Goal: Task Accomplishment & Management: Manage account settings

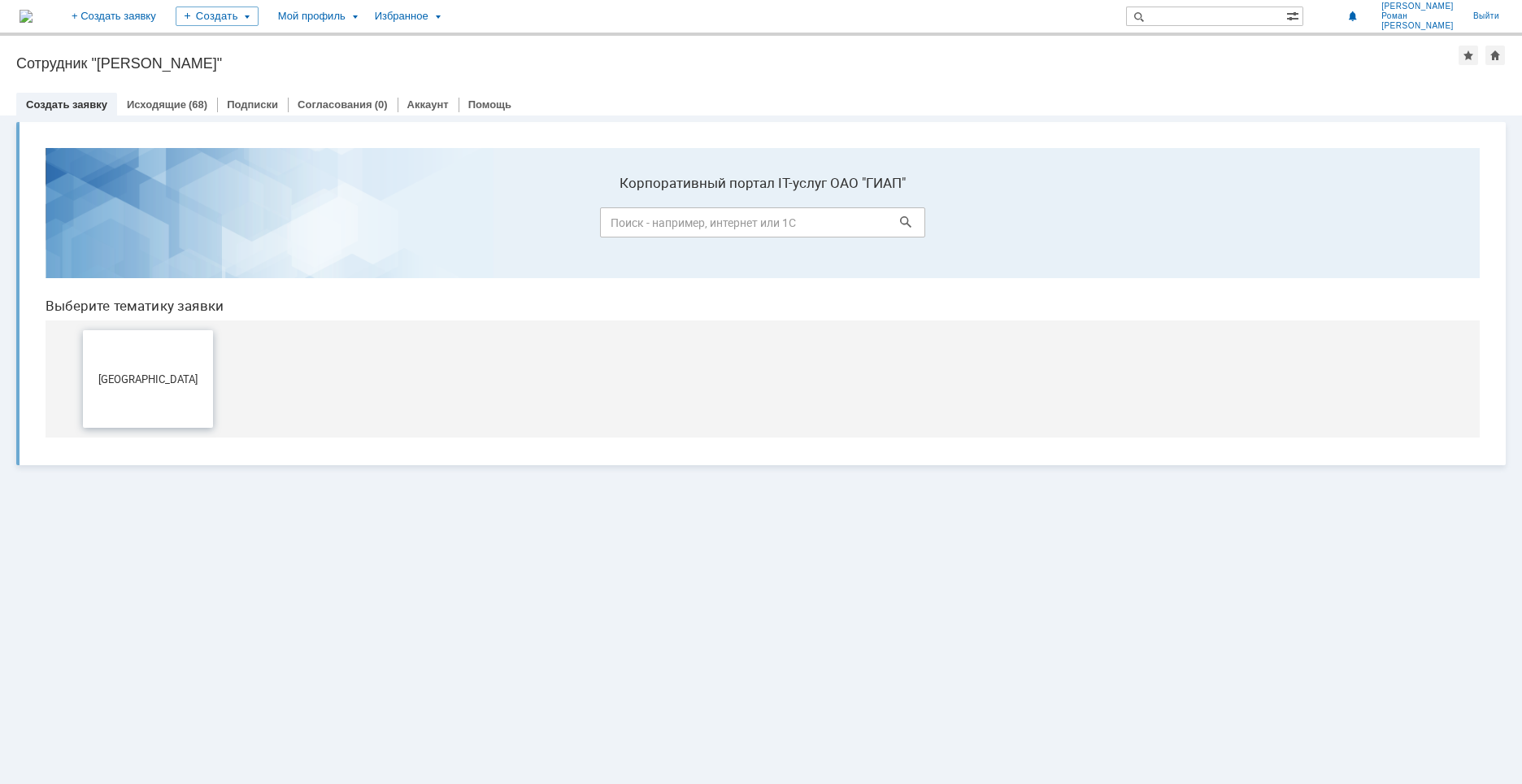
drag, startPoint x: 137, startPoint y: 390, endPoint x: 170, endPoint y: 523, distance: 137.0
click at [137, 390] on button "[GEOGRAPHIC_DATA]" at bounding box center [148, 379] width 130 height 98
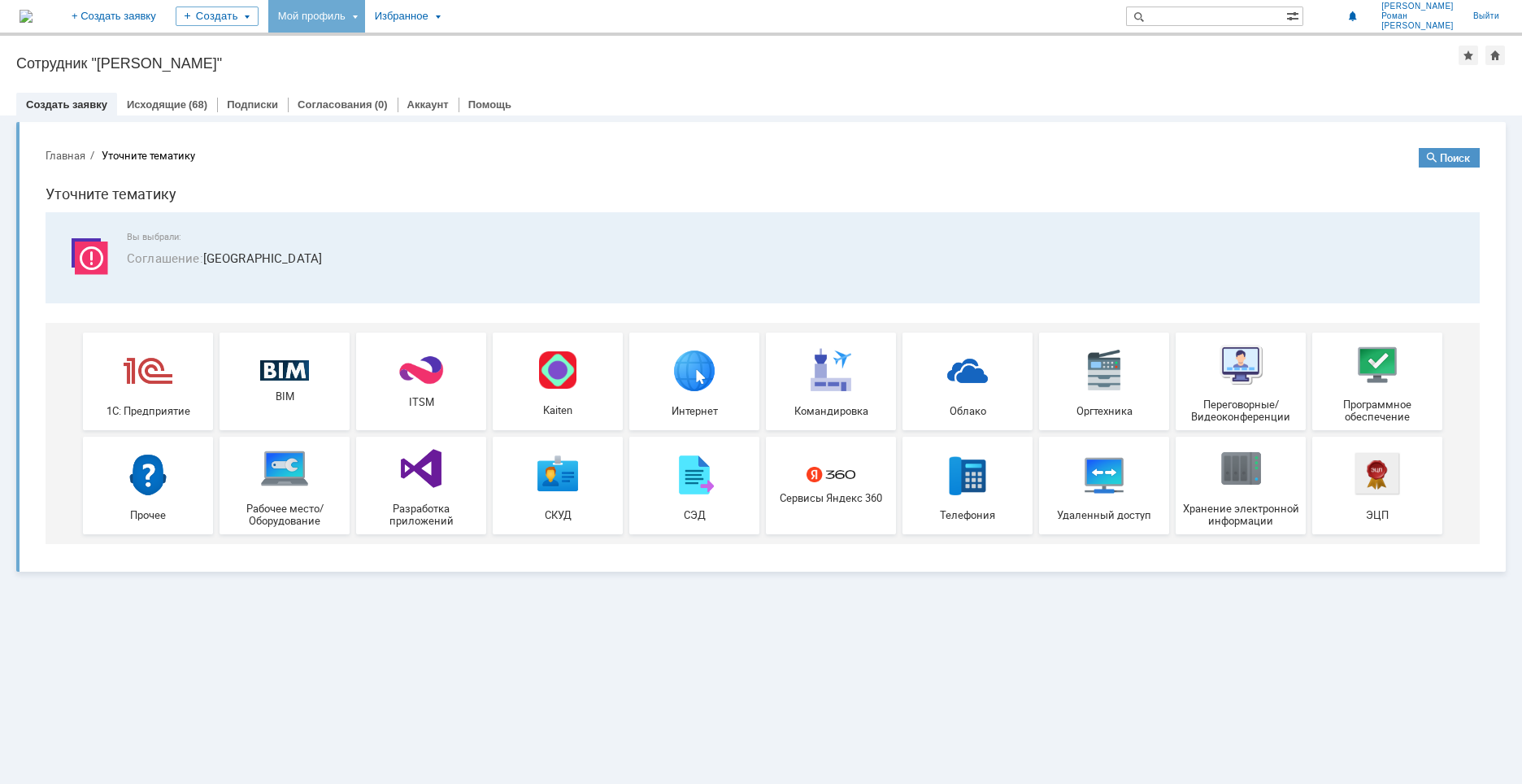
click at [365, 18] on div "Мой профиль" at bounding box center [317, 16] width 97 height 33
click at [477, 67] on link "Мои заявки" at bounding box center [463, 75] width 123 height 20
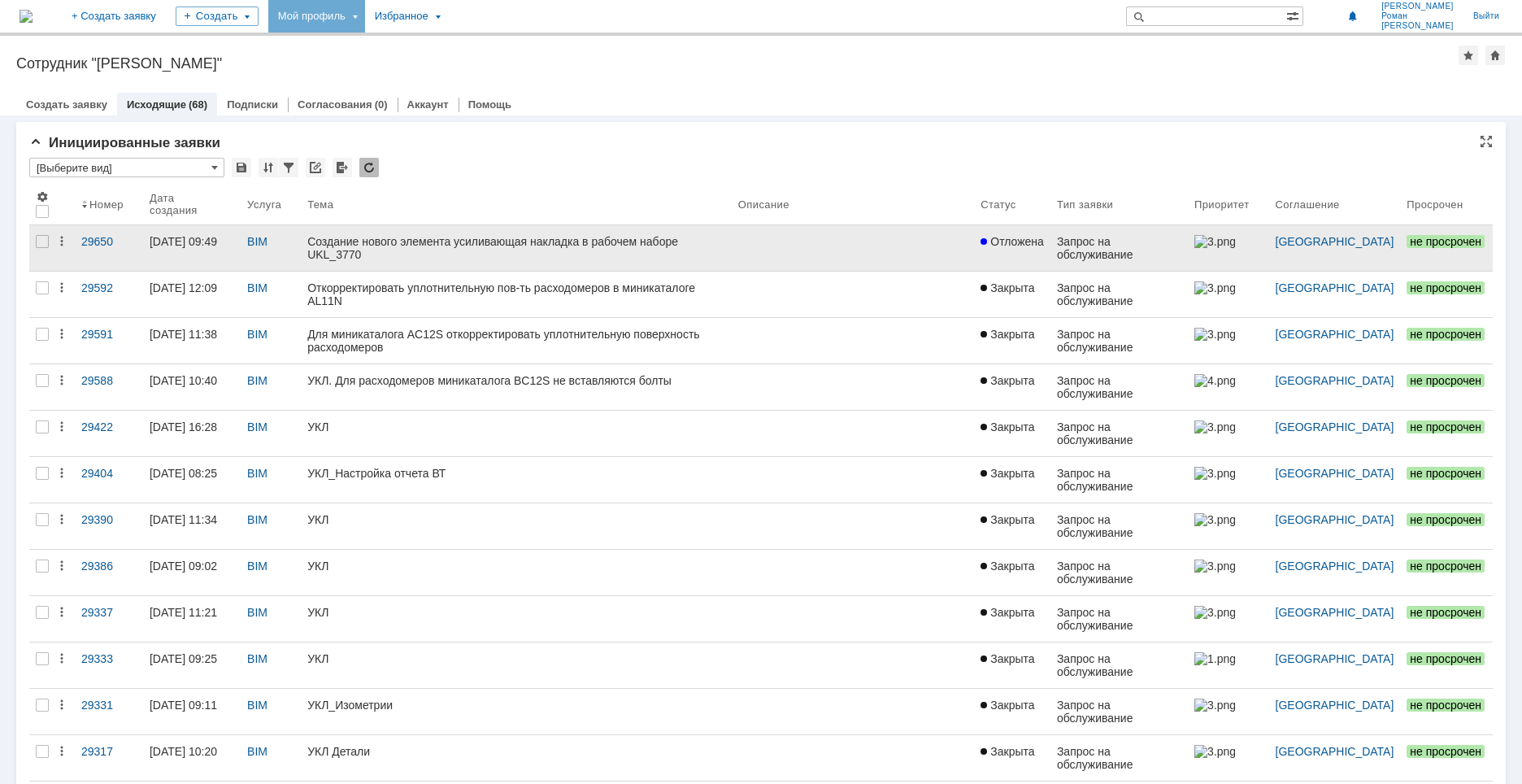
click at [432, 244] on div "Создание нового элемента усиливающая накладка в рабочем наборе UKL_3770" at bounding box center [517, 248] width 418 height 26
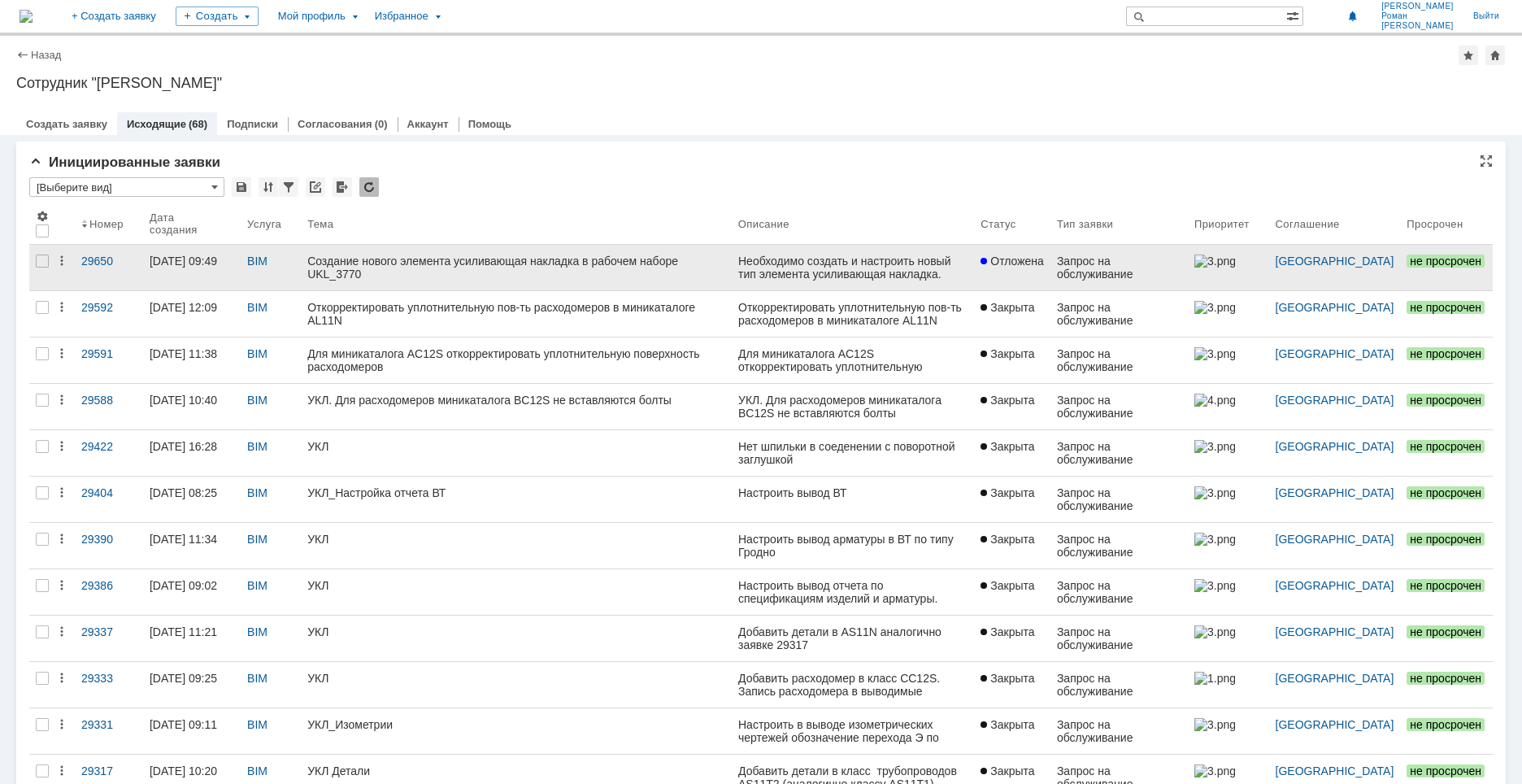
click at [510, 254] on div "Создание нового элемента усиливающая накладка в рабочем наборе UKL_3770" at bounding box center [517, 267] width 418 height 26
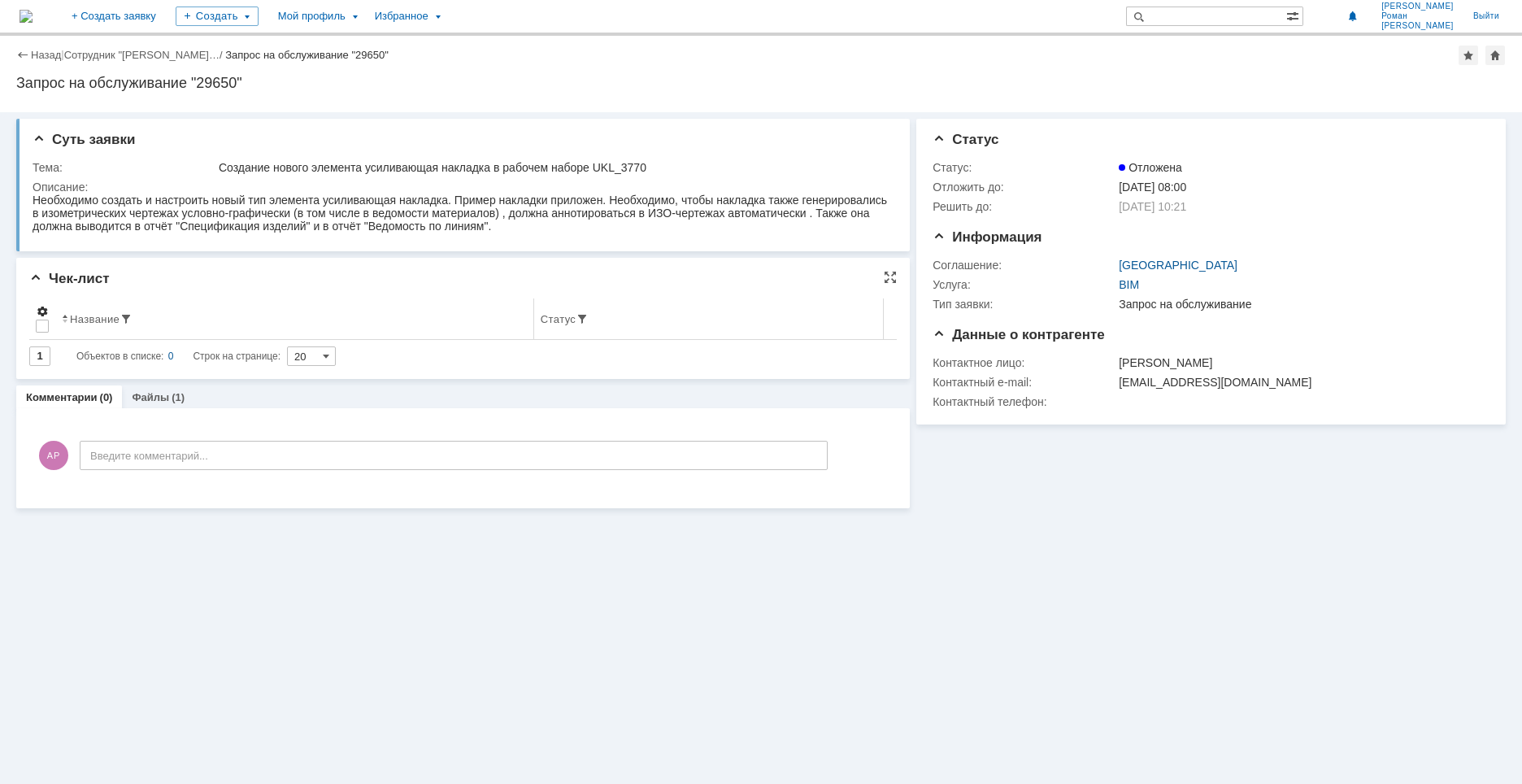
click at [39, 313] on span at bounding box center [41, 311] width 13 height 13
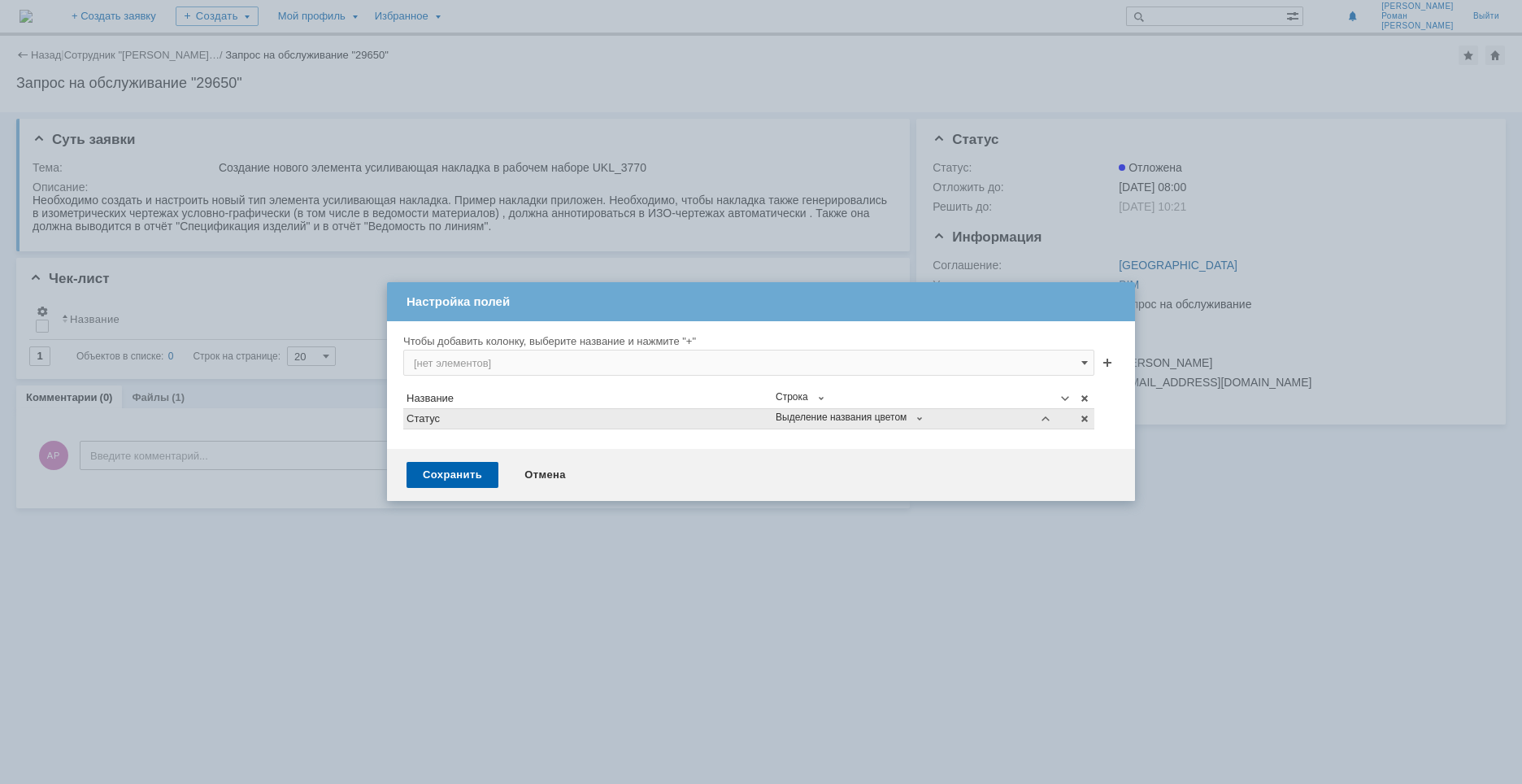
click at [913, 422] on span "Выделение названия цветом" at bounding box center [844, 418] width 137 height 13
click at [955, 513] on div at bounding box center [761, 392] width 1522 height 784
click at [673, 410] on td "Статус" at bounding box center [588, 419] width 369 height 21
click at [667, 416] on div "Статус" at bounding box center [588, 419] width 363 height 12
click at [1041, 420] on span at bounding box center [1046, 418] width 13 height 13
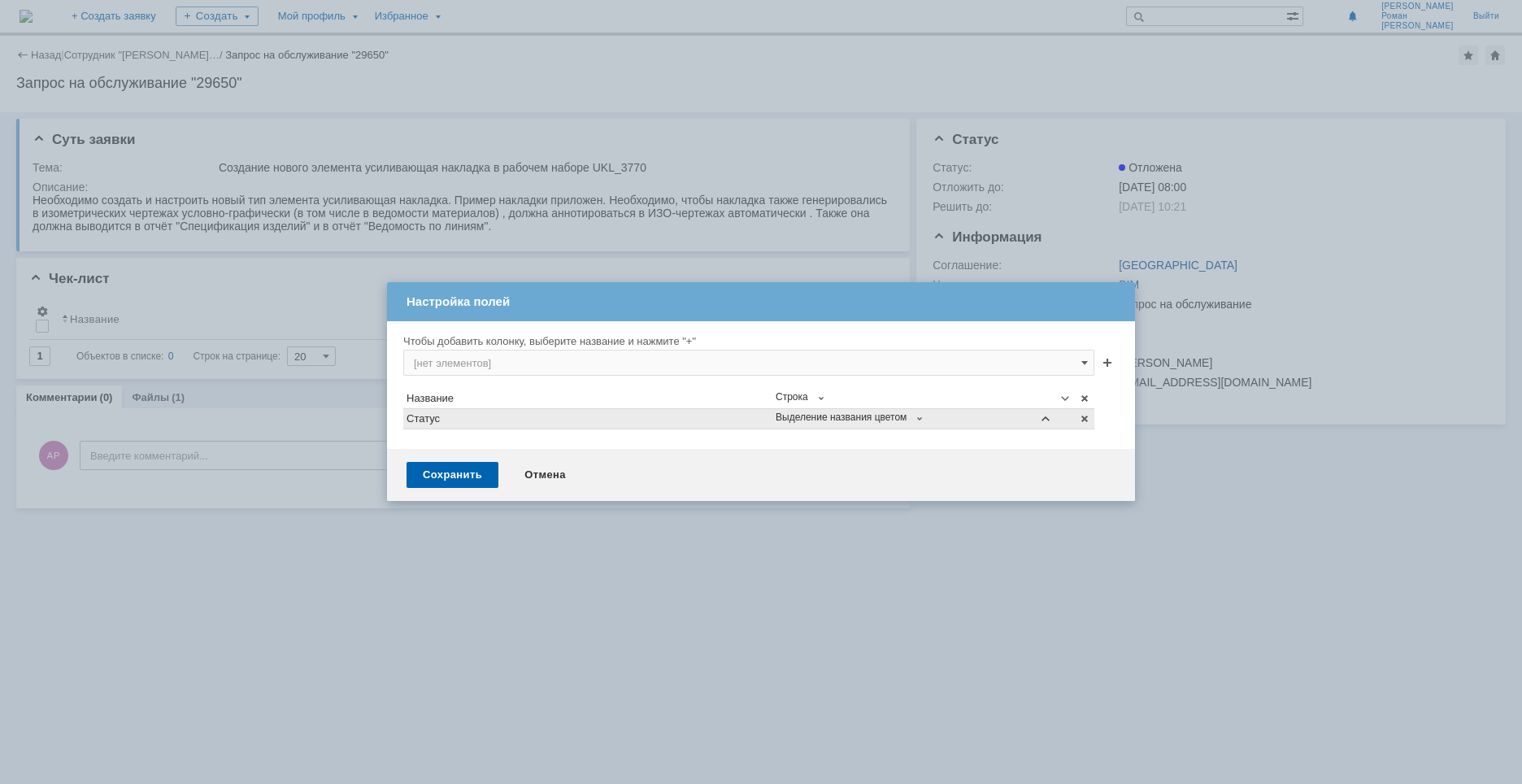
type input "[нет элементов]"
click at [546, 470] on div "Отмена" at bounding box center [544, 474] width 74 height 26
